Goal: Navigation & Orientation: Understand site structure

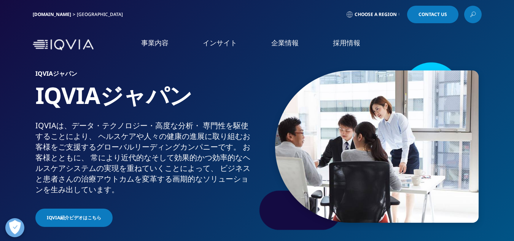
click at [20, 98] on link "概要" at bounding box center [94, 96] width 167 height 9
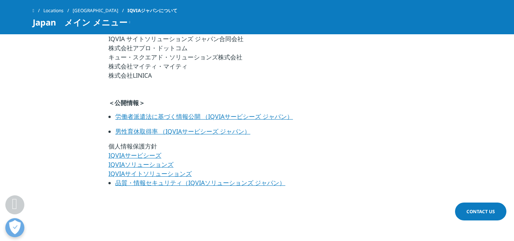
scroll to position [457, 0]
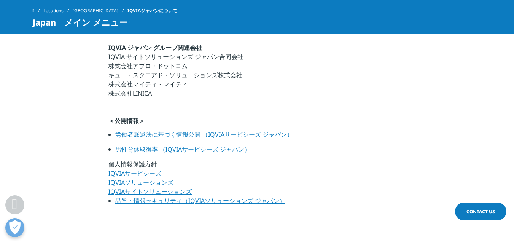
click at [190, 132] on link "労働者派遣法に基づく情報公開 （IQVIAサービシーズ ジャパン）" at bounding box center [204, 134] width 178 height 8
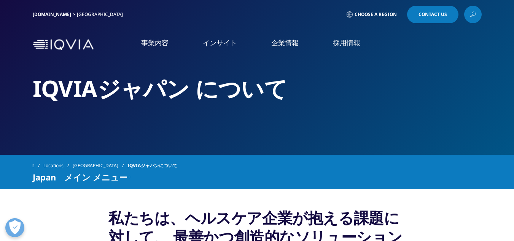
click at [16, 99] on link "概要" at bounding box center [94, 96] width 167 height 9
click at [53, 44] on img at bounding box center [63, 44] width 61 height 11
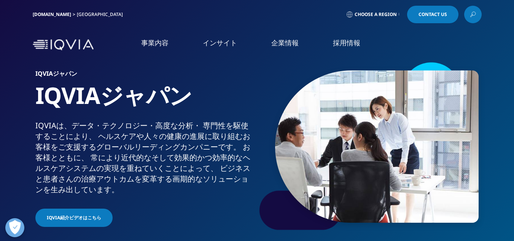
click at [284, 47] on link "企業情報" at bounding box center [284, 43] width 27 height 10
click at [27, 157] on link "お知らせ" at bounding box center [94, 156] width 167 height 9
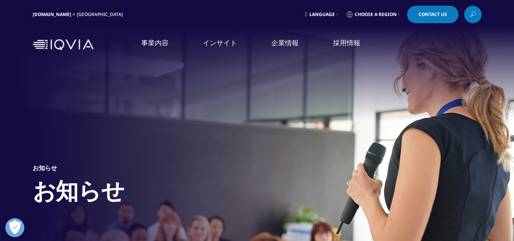
click at [34, 115] on link "IQVIA Connected Intelligence" at bounding box center [94, 111] width 167 height 8
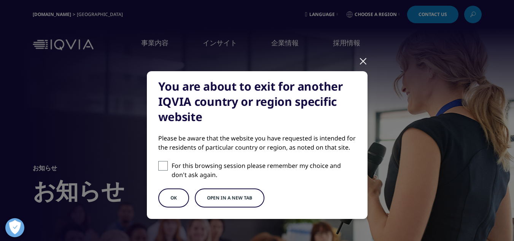
click at [363, 62] on div at bounding box center [363, 60] width 9 height 21
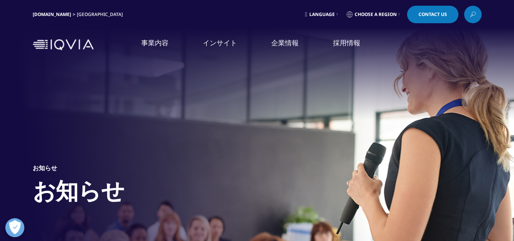
click at [14, 97] on link "概要" at bounding box center [94, 96] width 167 height 9
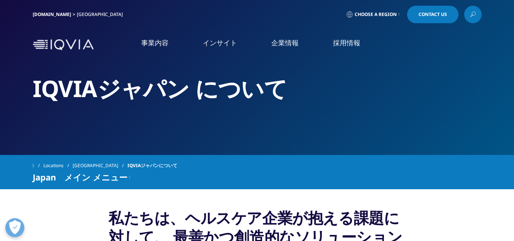
drag, startPoint x: 276, startPoint y: 43, endPoint x: 280, endPoint y: 41, distance: 4.6
click at [277, 42] on link "企業情報" at bounding box center [284, 43] width 27 height 10
